Goal: Task Accomplishment & Management: Use online tool/utility

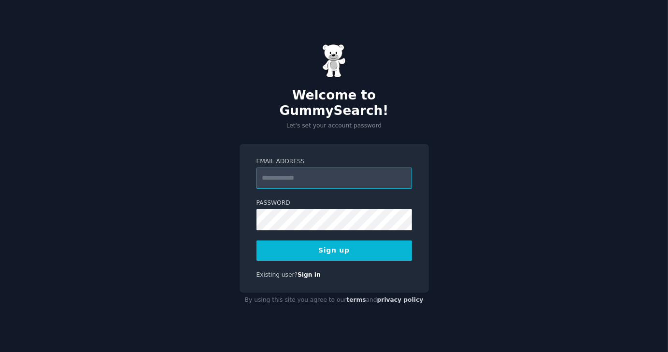
click at [304, 170] on input "Email Address" at bounding box center [335, 178] width 156 height 21
type input "**********"
click at [362, 243] on button "Sign up" at bounding box center [335, 251] width 156 height 20
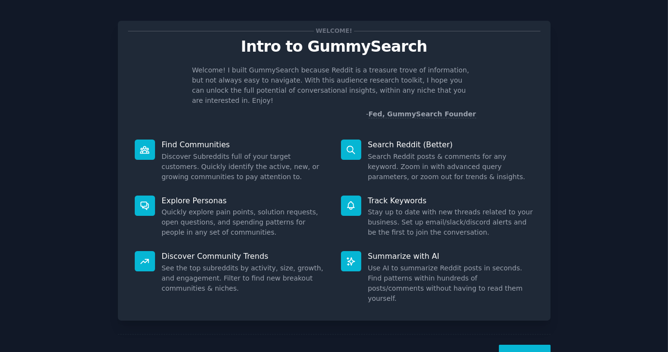
scroll to position [25, 0]
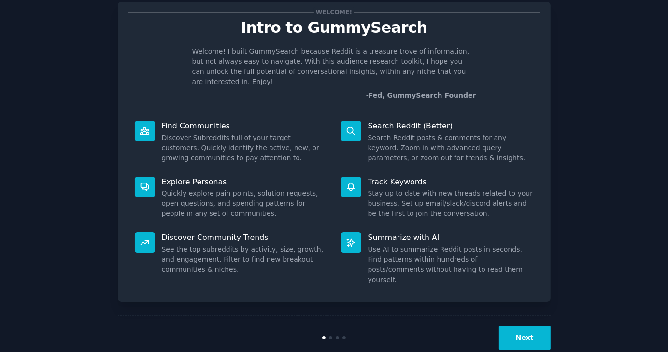
click at [528, 328] on button "Next" at bounding box center [525, 338] width 52 height 24
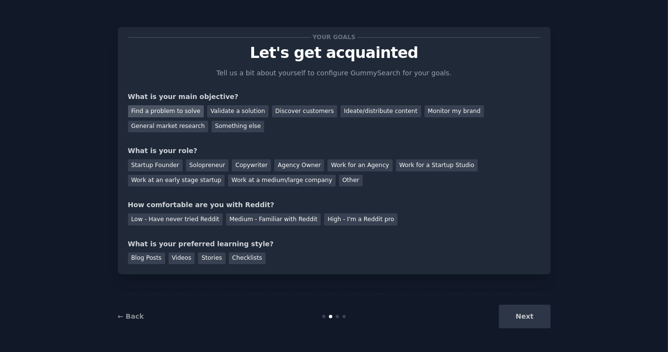
click at [183, 110] on div "Find a problem to solve" at bounding box center [166, 111] width 76 height 12
click at [244, 111] on div "Validate a solution" at bounding box center [237, 111] width 61 height 12
click at [168, 111] on div "Find a problem to solve" at bounding box center [166, 111] width 76 height 12
click at [295, 115] on div "Discover customers" at bounding box center [304, 111] width 65 height 12
click at [169, 112] on div "Find a problem to solve" at bounding box center [166, 111] width 76 height 12
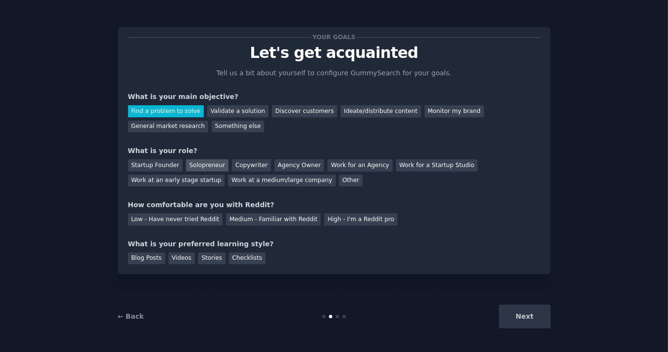
click at [203, 166] on div "Solopreneur" at bounding box center [207, 165] width 43 height 12
click at [263, 222] on div "Medium - Familiar with Reddit" at bounding box center [273, 220] width 95 height 12
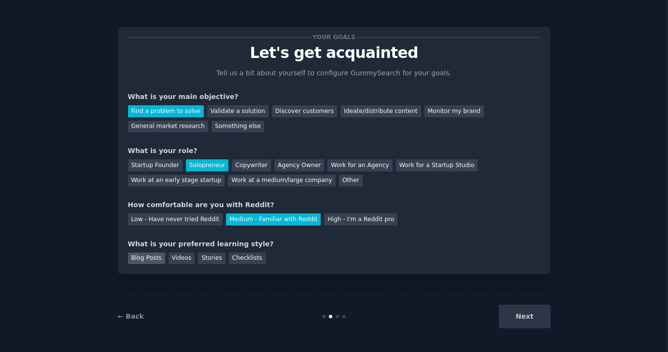
click at [137, 260] on div "Blog Posts" at bounding box center [146, 259] width 37 height 12
click at [532, 323] on button "Next" at bounding box center [525, 317] width 52 height 24
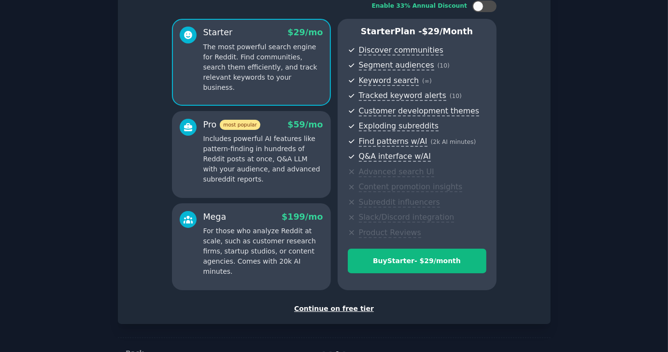
scroll to position [97, 0]
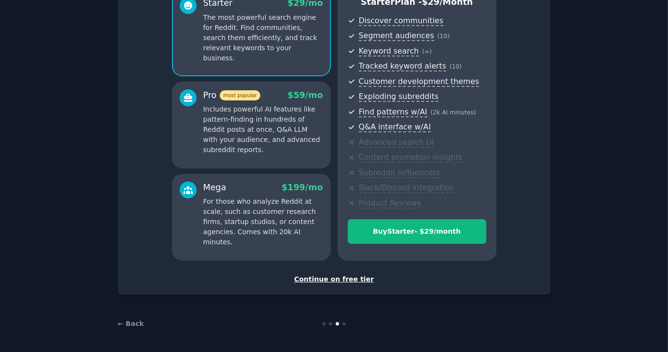
click at [343, 280] on div "Continue on free tier" at bounding box center [334, 279] width 413 height 10
